Goal: Information Seeking & Learning: Learn about a topic

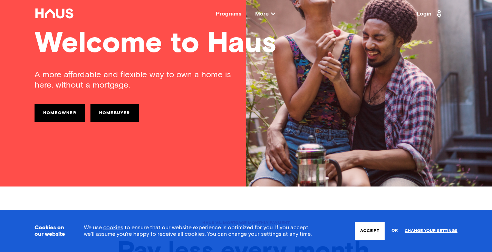
scroll to position [35, 0]
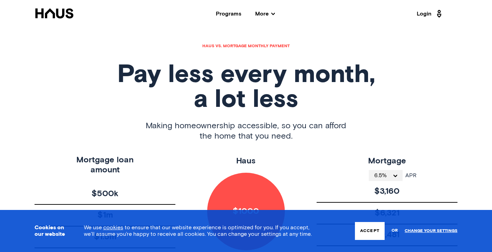
scroll to position [276, 0]
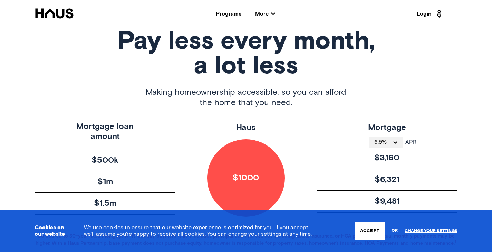
click at [272, 12] on icon at bounding box center [272, 13] width 3 height 3
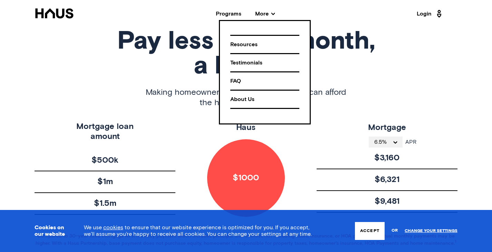
click at [243, 100] on div "About Us" at bounding box center [264, 100] width 69 height 12
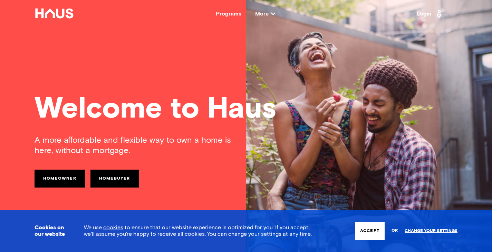
click at [112, 178] on link "Homebuyer" at bounding box center [114, 179] width 48 height 18
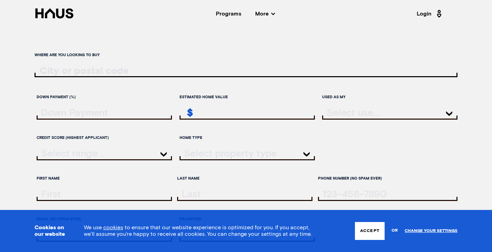
click at [261, 12] on span "More" at bounding box center [265, 14] width 20 height 6
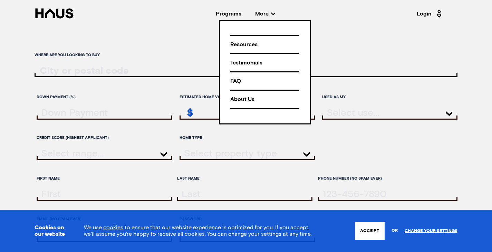
click at [248, 44] on div "Resources" at bounding box center [264, 45] width 69 height 12
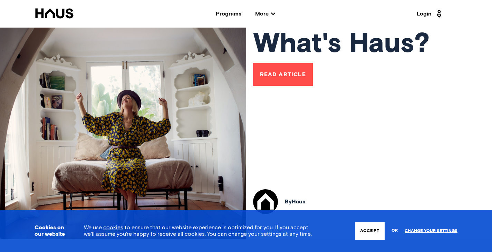
scroll to position [69, 0]
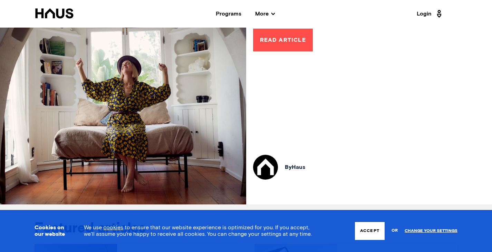
click at [285, 33] on link "Read Article" at bounding box center [283, 40] width 60 height 23
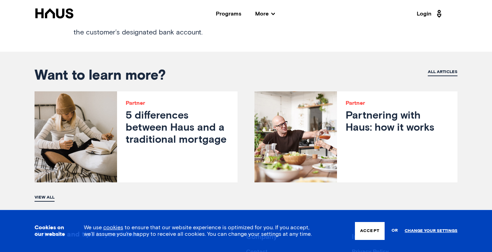
scroll to position [794, 0]
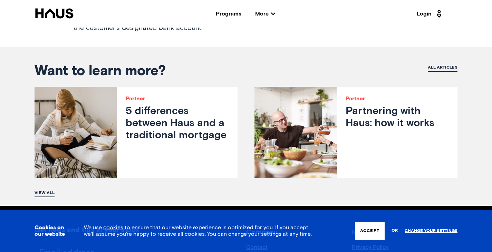
click at [171, 114] on h3 "5 differences between Haus and a traditional mortgage" at bounding box center [177, 124] width 103 height 37
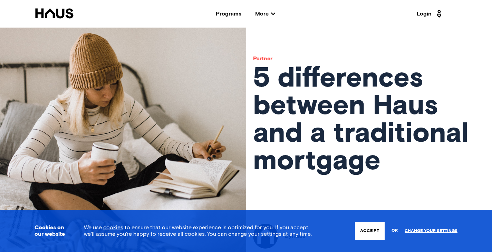
click at [57, 12] on icon at bounding box center [54, 13] width 38 height 10
